Goal: Book appointment/travel/reservation

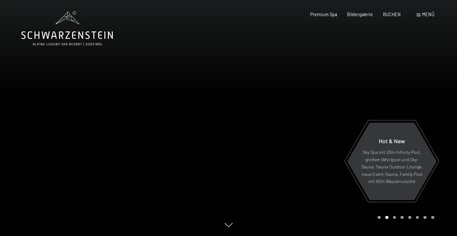
click at [425, 14] on span "Menü" at bounding box center [428, 14] width 12 height 5
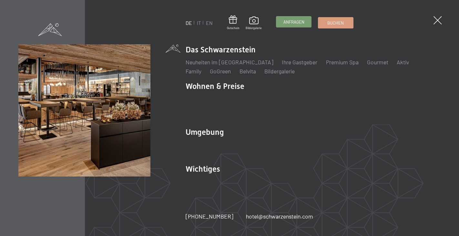
click at [300, 22] on span "Anfragen" at bounding box center [294, 22] width 21 height 6
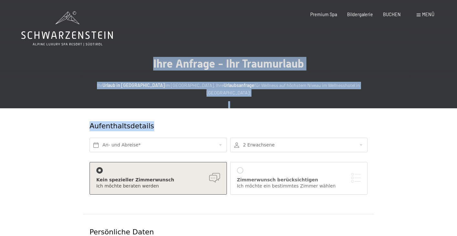
drag, startPoint x: 456, startPoint y: 37, endPoint x: 453, endPoint y: 117, distance: 79.8
click at [453, 118] on main "Ihre Anfrage - Ihr Traumurlaub Ihr Urlaub in Südtirol im Alpin & Spa Resort Sch…" at bounding box center [228, 212] width 457 height 425
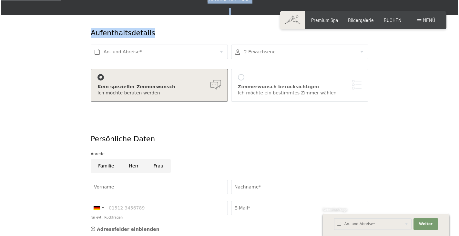
scroll to position [77, 0]
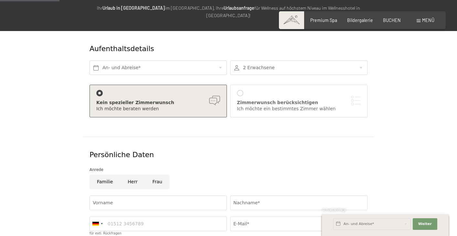
click at [430, 19] on span "Menü" at bounding box center [428, 19] width 12 height 5
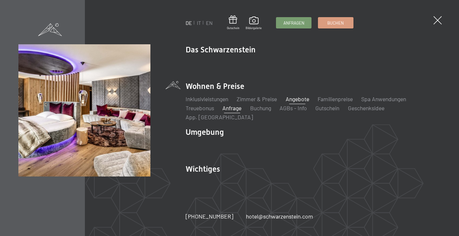
click at [298, 102] on link "Angebote" at bounding box center [298, 98] width 24 height 7
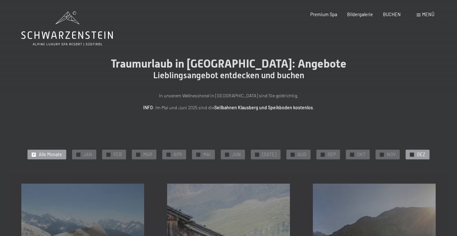
click at [412, 151] on div "✓ DEZ" at bounding box center [417, 155] width 24 height 10
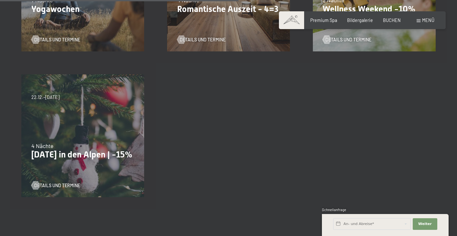
scroll to position [410, 0]
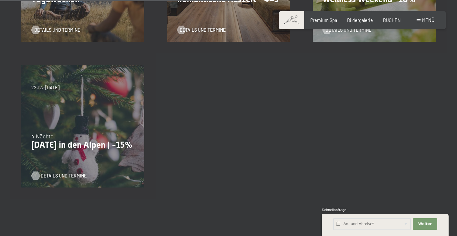
click at [63, 174] on span "Details und Termine" at bounding box center [64, 176] width 46 height 6
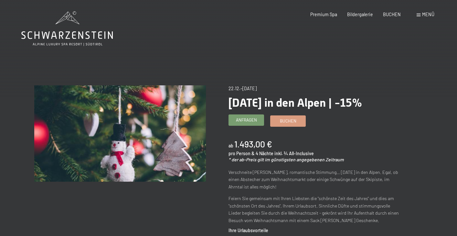
click at [253, 120] on span "Anfragen" at bounding box center [246, 120] width 21 height 6
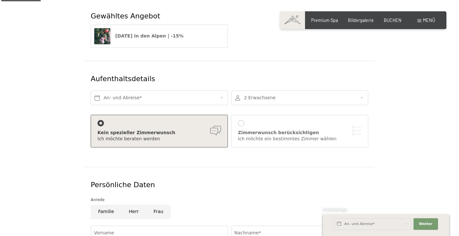
scroll to position [111, 0]
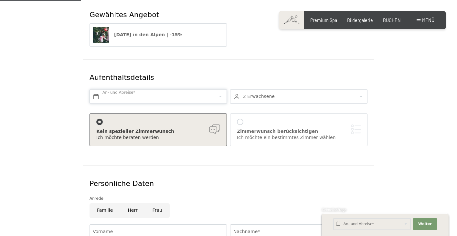
click at [223, 90] on input "text" at bounding box center [157, 96] width 137 height 15
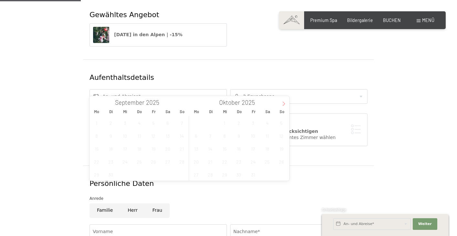
click at [280, 101] on span at bounding box center [283, 101] width 11 height 11
click at [282, 102] on icon at bounding box center [283, 103] width 5 height 5
click at [195, 162] on span "22" at bounding box center [196, 161] width 13 height 13
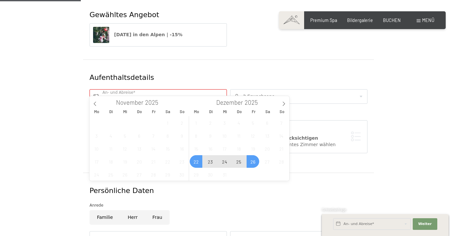
click at [256, 163] on span "26" at bounding box center [253, 161] width 13 height 13
type input "Mo. 22.12.2025 - Fr. 26.12.2025"
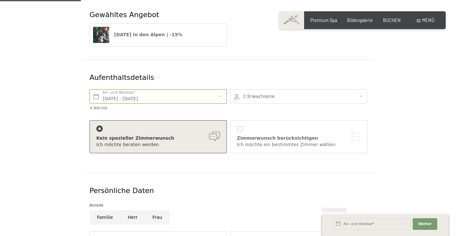
click at [289, 135] on div "Zimmerwunsch berücksichtigen" at bounding box center [299, 138] width 124 height 6
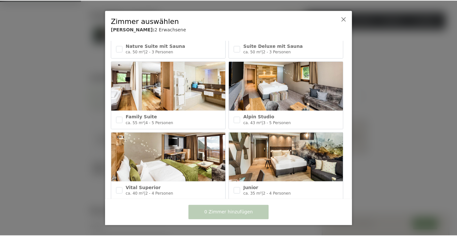
scroll to position [201, 0]
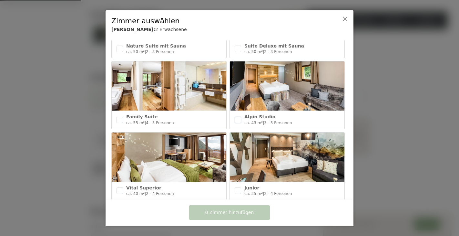
click at [237, 117] on input "checkbox" at bounding box center [238, 120] width 6 height 6
checkbox input "true"
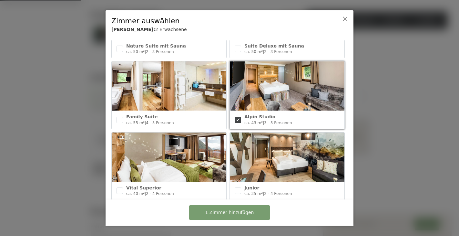
click at [249, 213] on span "1 Zimmer hinzufügen" at bounding box center [229, 212] width 49 height 6
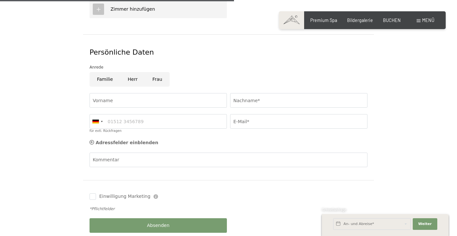
scroll to position [386, 0]
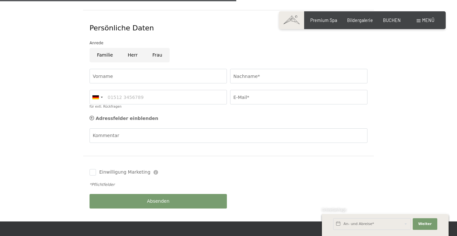
click at [108, 48] on input "Familie" at bounding box center [104, 55] width 31 height 15
radio input "true"
click at [163, 48] on input "Frau" at bounding box center [157, 55] width 25 height 15
radio input "true"
click at [157, 69] on input "Vorname" at bounding box center [157, 76] width 137 height 15
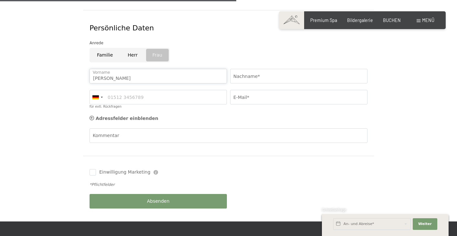
type input "Maren"
type input "Feldten"
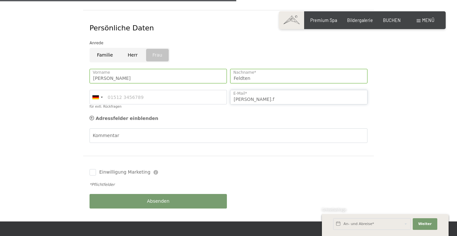
type input "maren.fe"
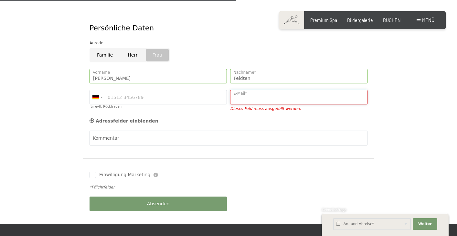
type input "maren.feldten@googlemail.com"
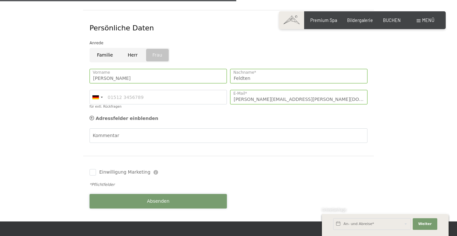
click at [171, 194] on button "Absenden" at bounding box center [157, 201] width 137 height 15
